Goal: Navigation & Orientation: Find specific page/section

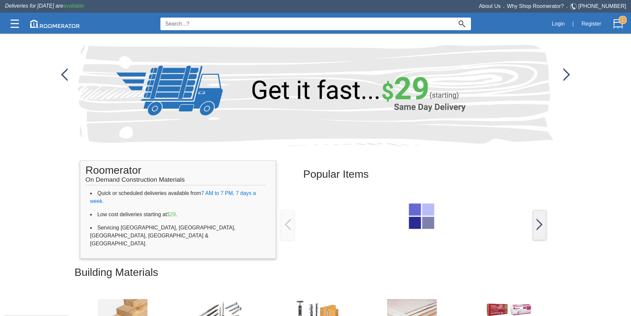
scroll to position [166, 0]
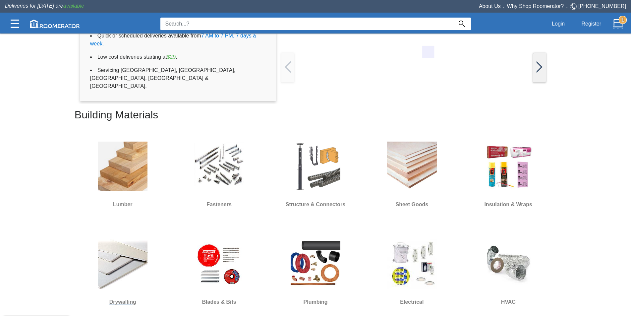
click at [103, 264] on img at bounding box center [123, 264] width 50 height 50
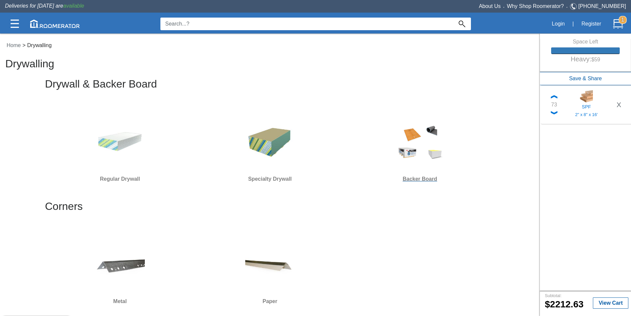
click at [403, 149] on img at bounding box center [420, 141] width 50 height 50
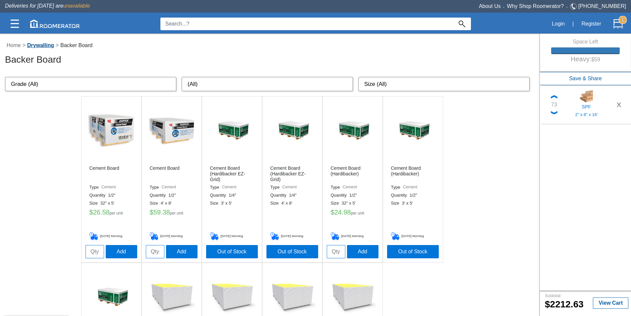
click at [35, 46] on link "Drywalling" at bounding box center [41, 45] width 30 height 6
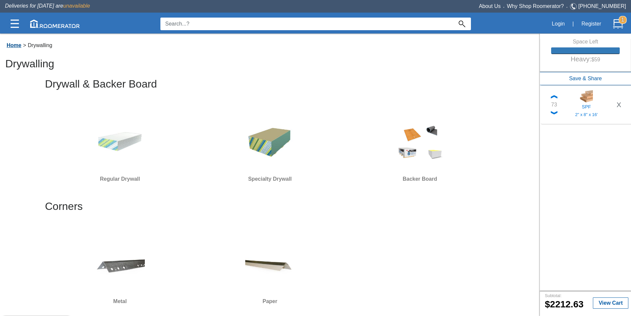
click at [19, 45] on link "Home" at bounding box center [14, 45] width 18 height 6
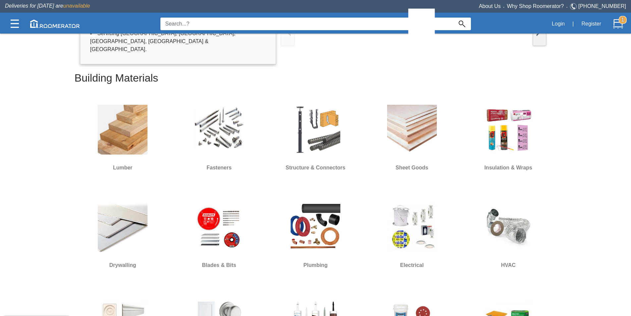
scroll to position [199, 0]
